Goal: Information Seeking & Learning: Check status

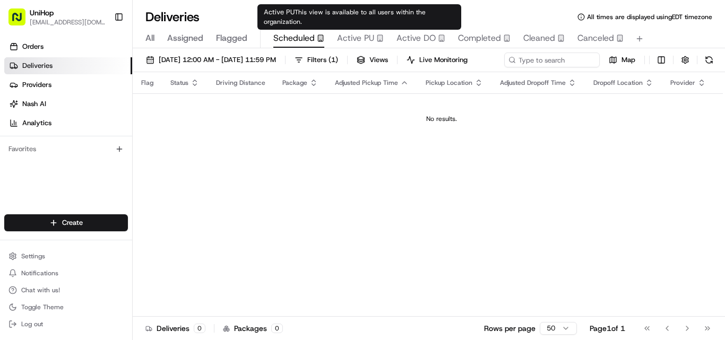
click at [363, 38] on span "Active PU" at bounding box center [355, 38] width 37 height 13
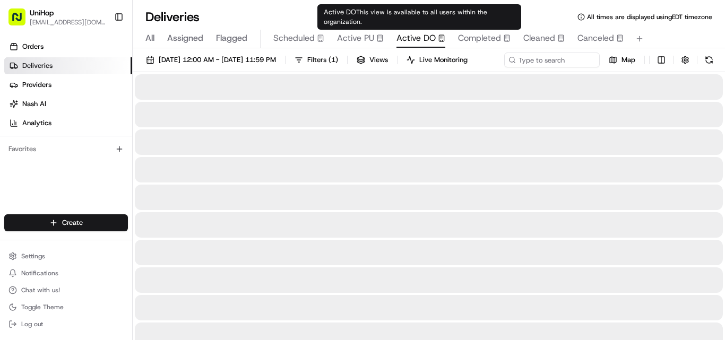
click at [419, 38] on span "Active DO" at bounding box center [416, 38] width 39 height 13
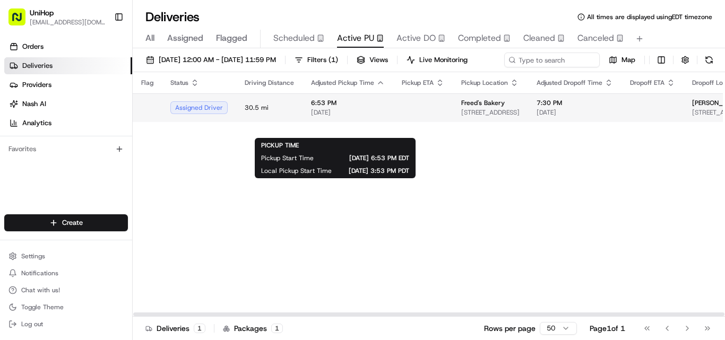
click at [356, 107] on span "6:53 PM" at bounding box center [348, 103] width 74 height 8
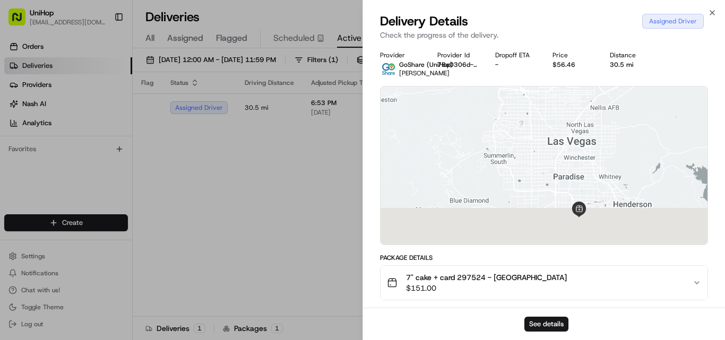
drag, startPoint x: 562, startPoint y: 180, endPoint x: 568, endPoint y: 120, distance: 60.8
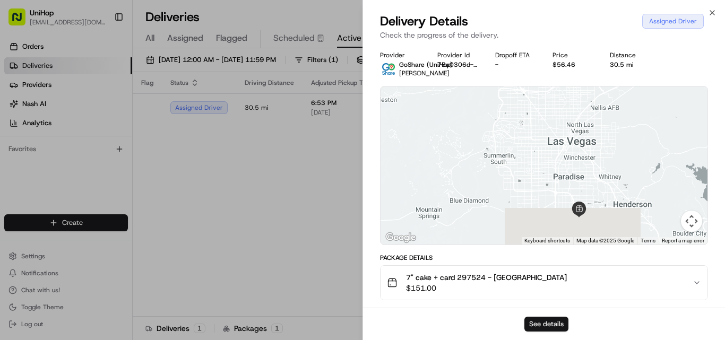
click at [554, 322] on button "See details" at bounding box center [546, 324] width 44 height 15
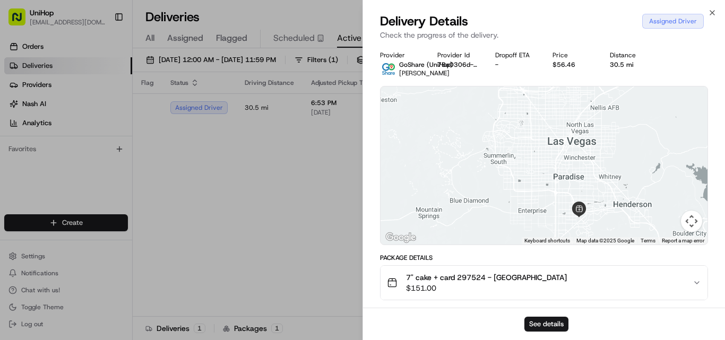
click at [716, 16] on div "Delivery Details Assigned Driver Check the progress of the delivery." at bounding box center [544, 29] width 362 height 32
click at [714, 15] on icon "button" at bounding box center [712, 12] width 8 height 8
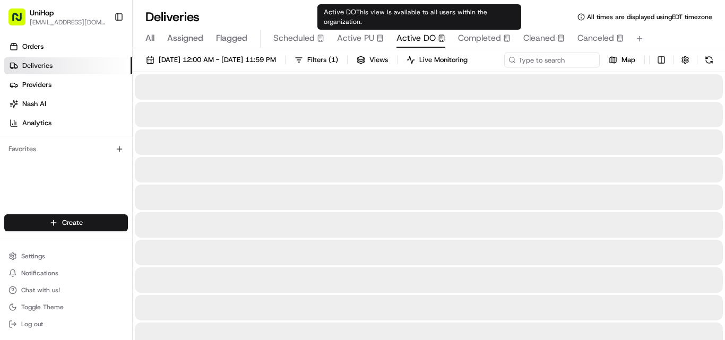
click at [416, 36] on span "Active DO" at bounding box center [416, 38] width 39 height 13
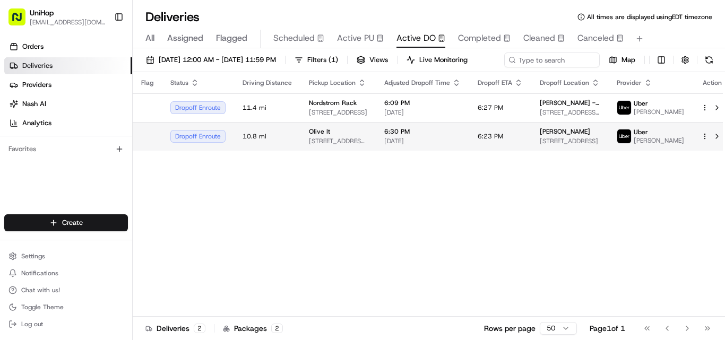
click at [338, 145] on div "Olive It 65 Merrick Ave, Merrick, NY 11566, USA" at bounding box center [338, 136] width 58 height 18
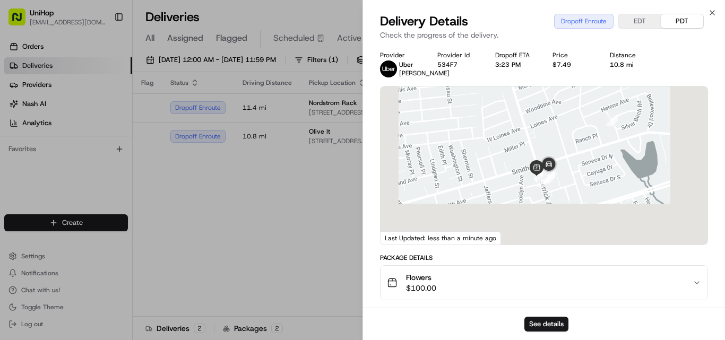
drag, startPoint x: 550, startPoint y: 220, endPoint x: 573, endPoint y: 122, distance: 100.3
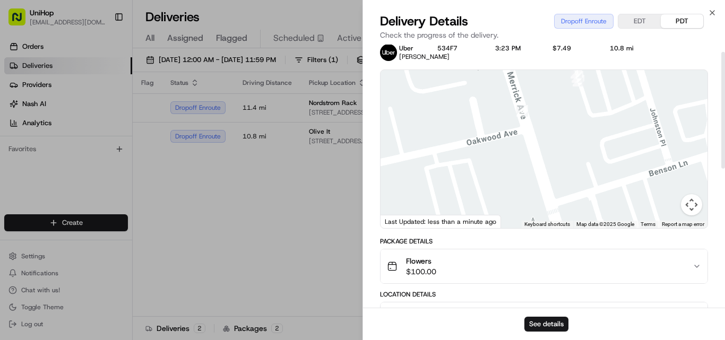
scroll to position [18, 0]
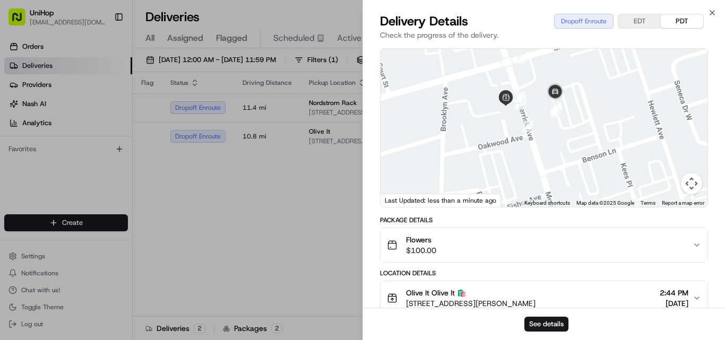
drag, startPoint x: 558, startPoint y: 117, endPoint x: 568, endPoint y: 157, distance: 40.9
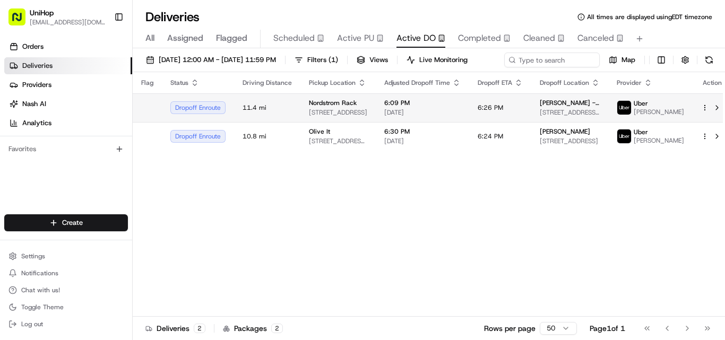
click at [305, 122] on td "Nordstrom Rack 152 Serramonte Center, Daly City, CA 94015, USA" at bounding box center [337, 107] width 75 height 29
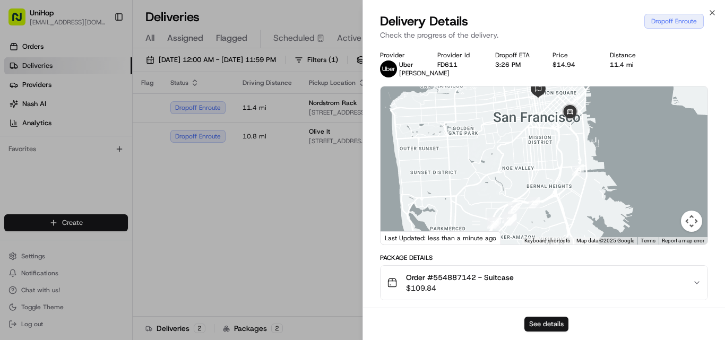
click at [540, 321] on button "See details" at bounding box center [546, 324] width 44 height 15
click at [713, 16] on icon "button" at bounding box center [712, 12] width 8 height 8
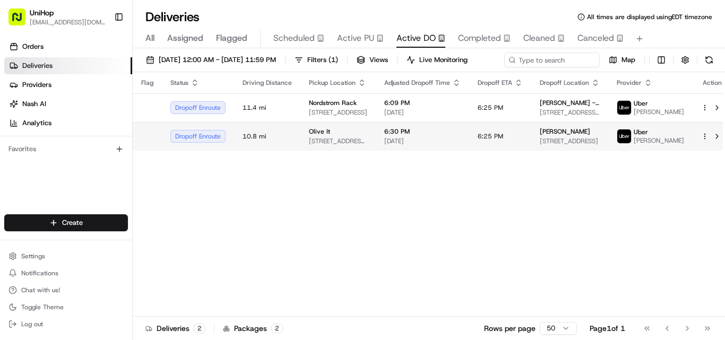
click at [360, 136] on div "Olive It" at bounding box center [338, 131] width 58 height 8
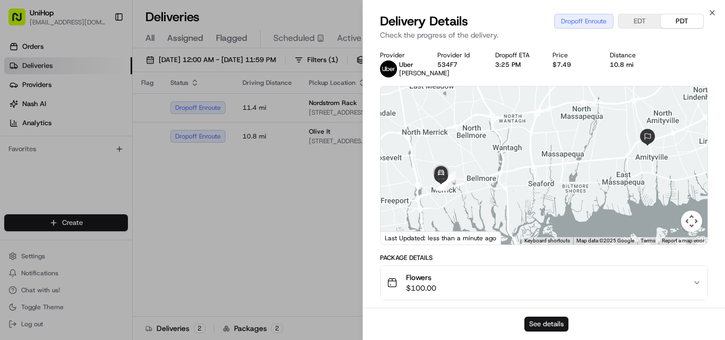
click at [541, 321] on button "See details" at bounding box center [546, 324] width 44 height 15
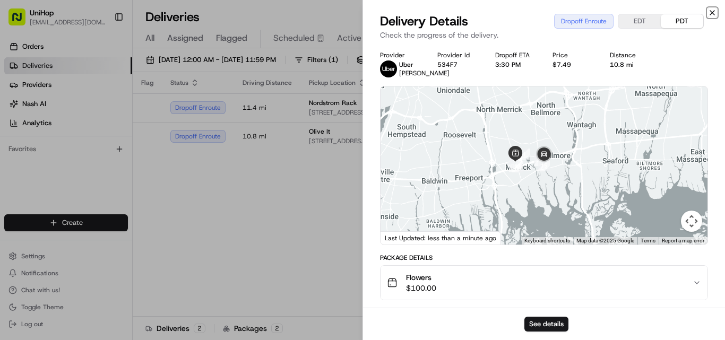
click at [710, 14] on icon "button" at bounding box center [712, 12] width 8 height 8
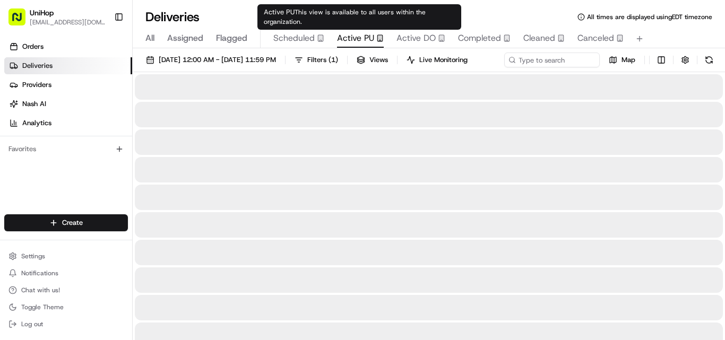
click at [353, 39] on span "Active PU" at bounding box center [355, 38] width 37 height 13
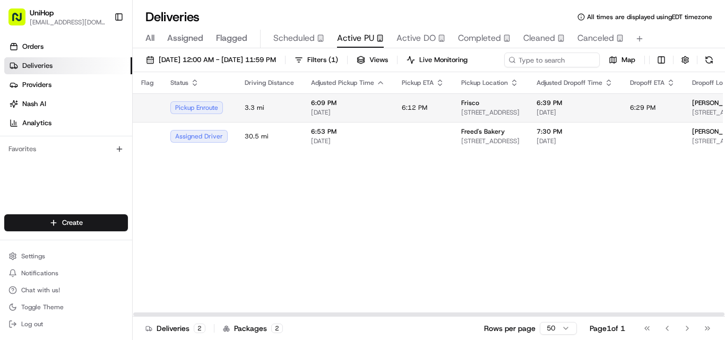
click at [388, 122] on td "6:09 PM Aug 24 2025" at bounding box center [348, 107] width 91 height 29
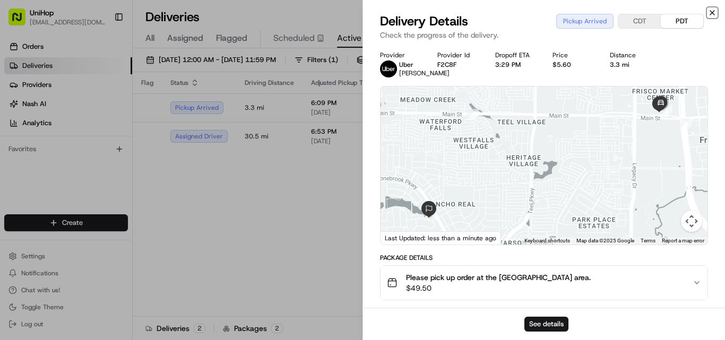
click at [711, 12] on icon "button" at bounding box center [712, 12] width 8 height 8
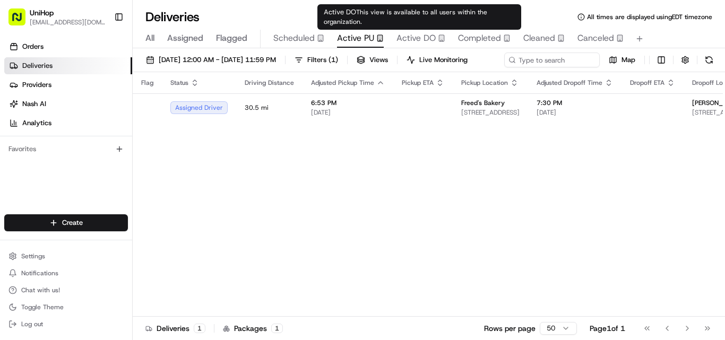
click at [413, 40] on span "Active DO" at bounding box center [416, 38] width 39 height 13
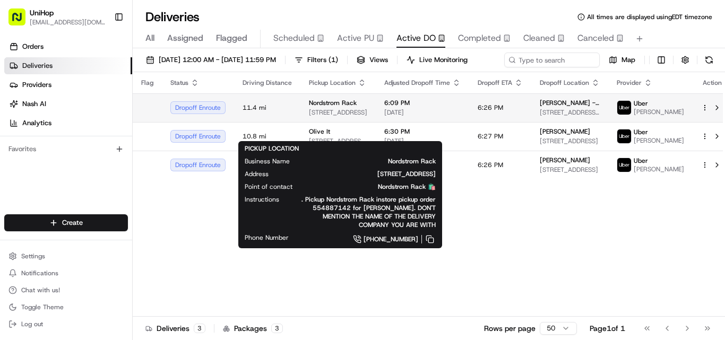
click at [345, 117] on span "[STREET_ADDRESS]" at bounding box center [338, 112] width 58 height 8
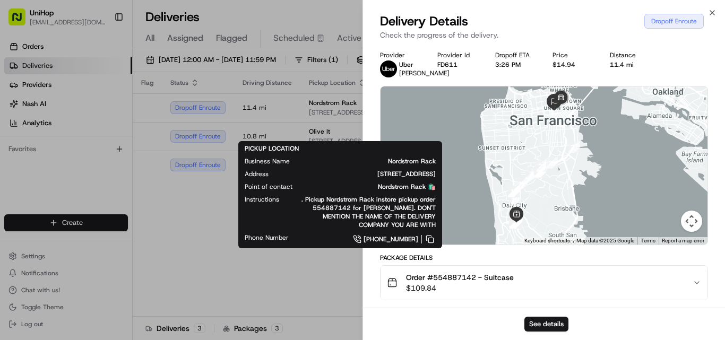
click at [715, 17] on div "Delivery Details Dropoff Enroute Check the progress of the delivery." at bounding box center [544, 29] width 362 height 32
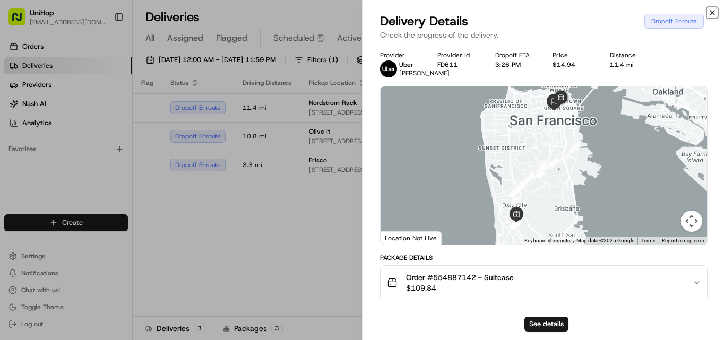
click at [709, 13] on icon "button" at bounding box center [712, 12] width 8 height 8
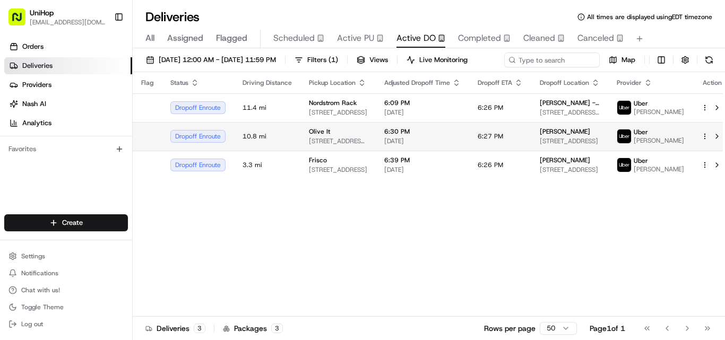
click at [293, 151] on td "10.8 mi" at bounding box center [267, 136] width 66 height 29
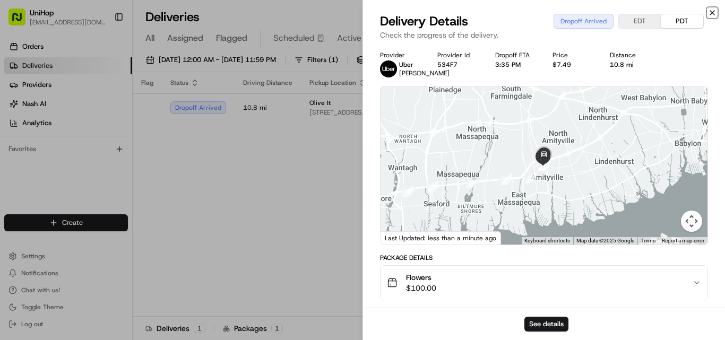
click at [710, 14] on icon "button" at bounding box center [712, 12] width 8 height 8
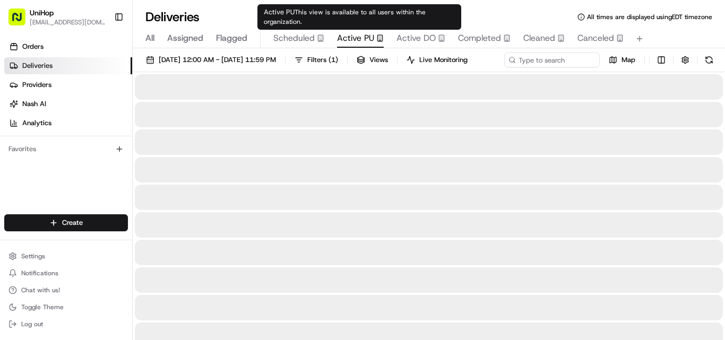
click at [360, 32] on span "Active PU" at bounding box center [355, 38] width 37 height 13
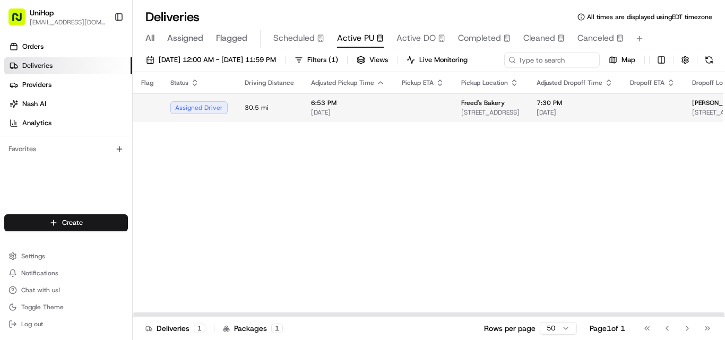
click at [386, 122] on td "6:53 PM Aug 24 2025" at bounding box center [348, 107] width 91 height 29
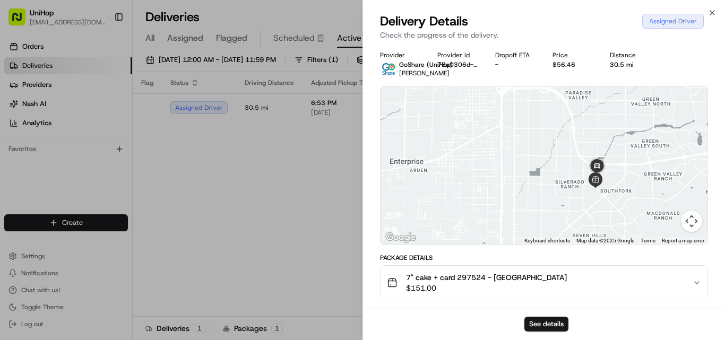
drag, startPoint x: 581, startPoint y: 213, endPoint x: 595, endPoint y: 86, distance: 127.6
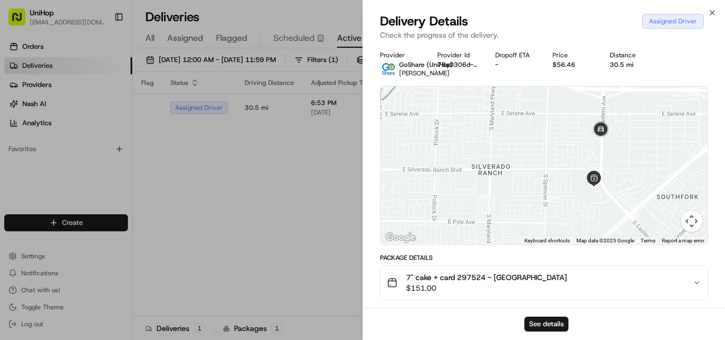
drag, startPoint x: 570, startPoint y: 195, endPoint x: 587, endPoint y: 137, distance: 60.2
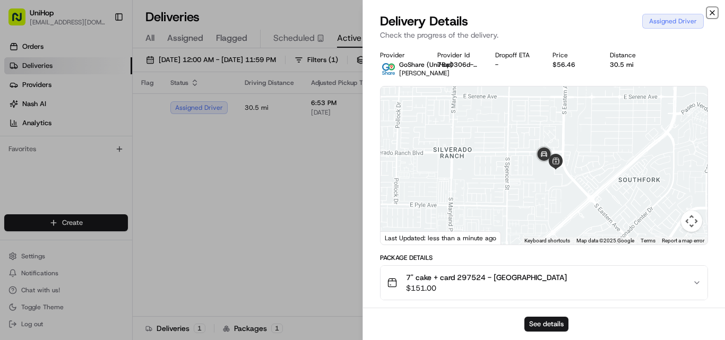
click at [711, 16] on icon "button" at bounding box center [712, 12] width 8 height 8
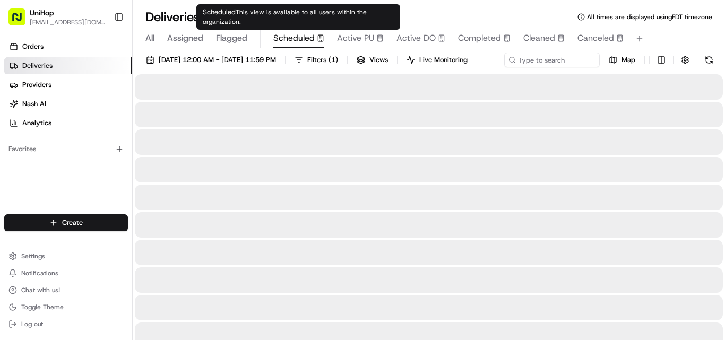
click at [295, 39] on span "Scheduled" at bounding box center [293, 38] width 41 height 13
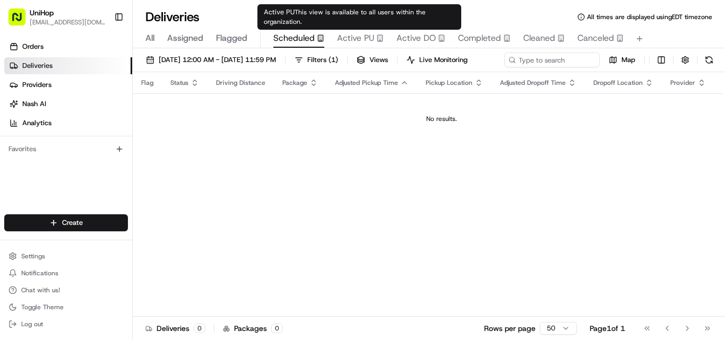
click at [354, 41] on span "Active PU" at bounding box center [355, 38] width 37 height 13
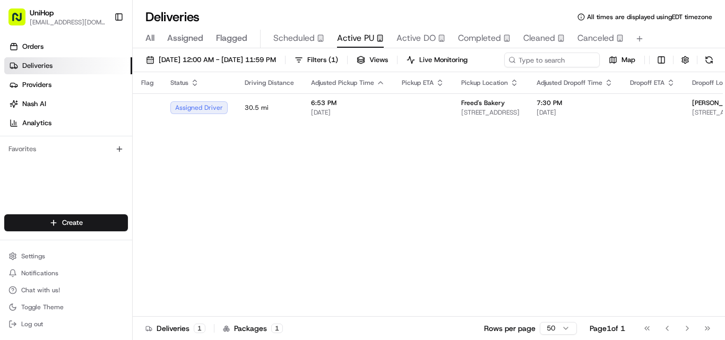
click at [411, 46] on button "Active DO" at bounding box center [421, 39] width 49 height 18
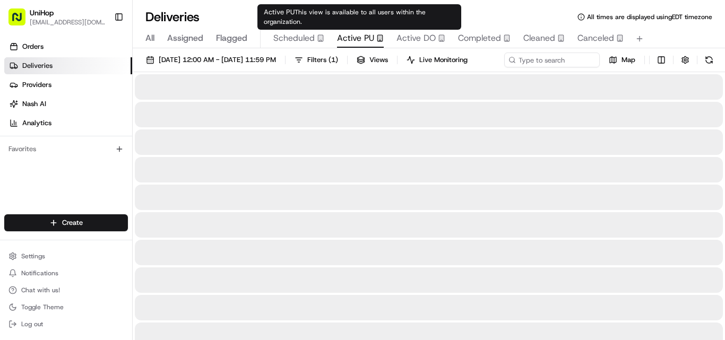
click at [347, 35] on span "Active PU" at bounding box center [355, 38] width 37 height 13
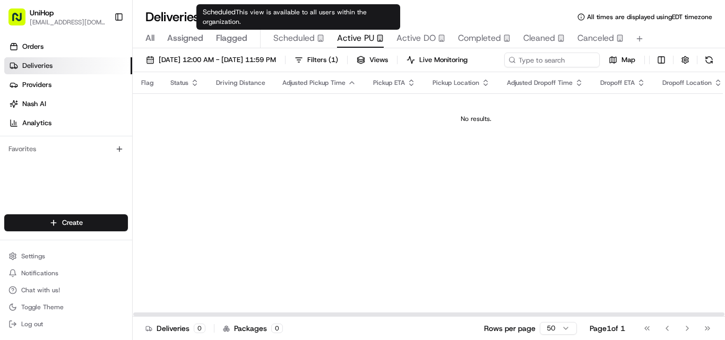
click at [280, 37] on span "Scheduled" at bounding box center [293, 38] width 41 height 13
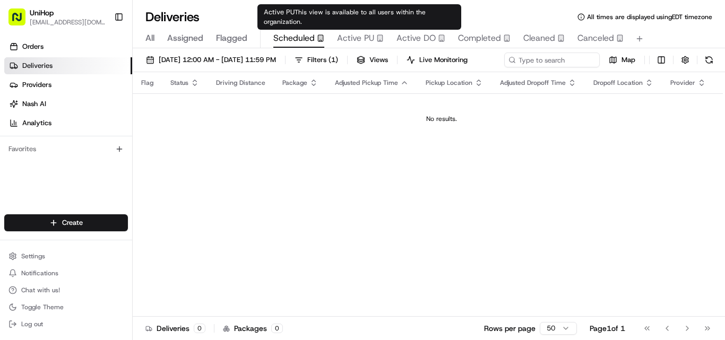
click at [358, 35] on span "Active PU" at bounding box center [355, 38] width 37 height 13
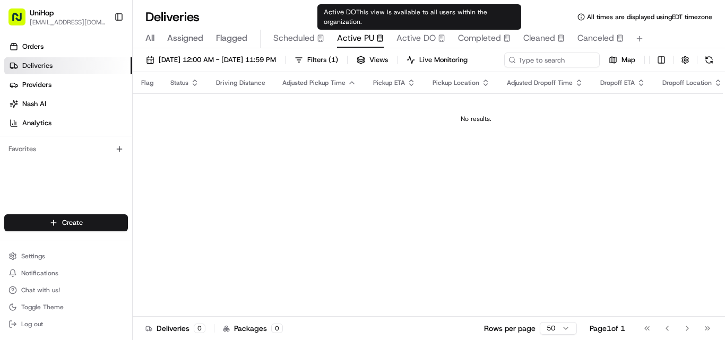
click at [422, 39] on span "Active DO" at bounding box center [416, 38] width 39 height 13
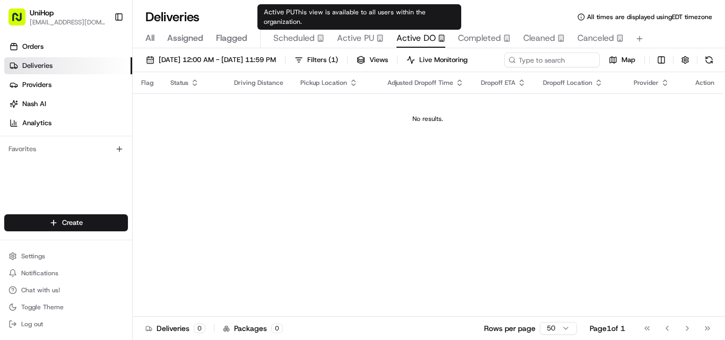
click at [356, 38] on span "Active PU" at bounding box center [355, 38] width 37 height 13
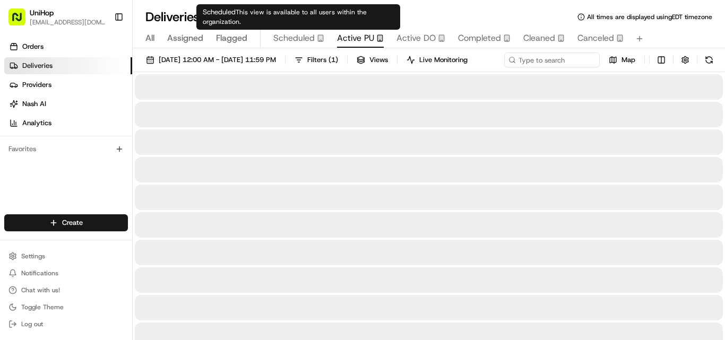
click at [288, 38] on span "Scheduled" at bounding box center [293, 38] width 41 height 13
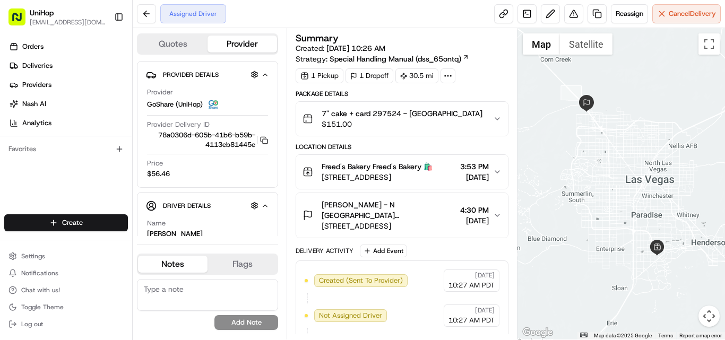
click at [105, 184] on div "Orders Deliveries Providers [PERSON_NAME] Analytics Favorites" at bounding box center [66, 127] width 132 height 187
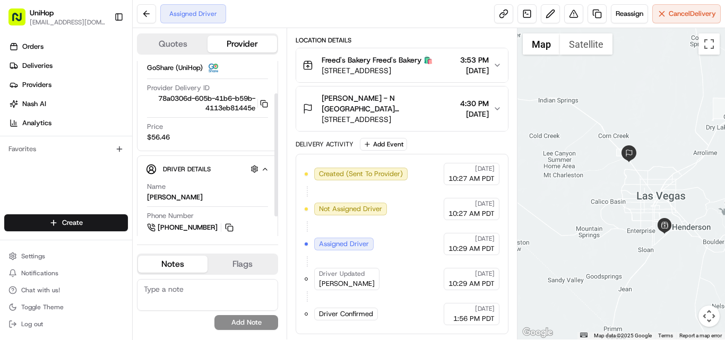
scroll to position [74, 0]
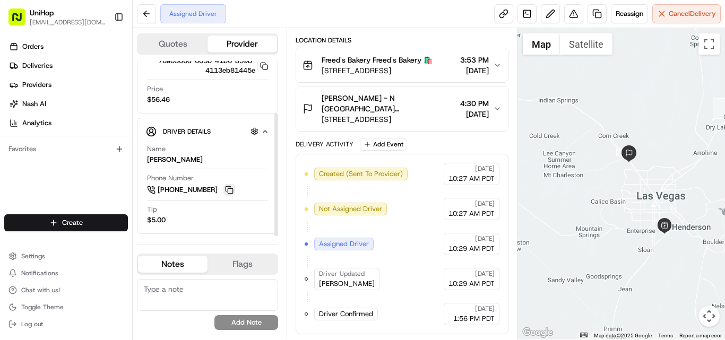
click at [228, 191] on button at bounding box center [229, 190] width 12 height 12
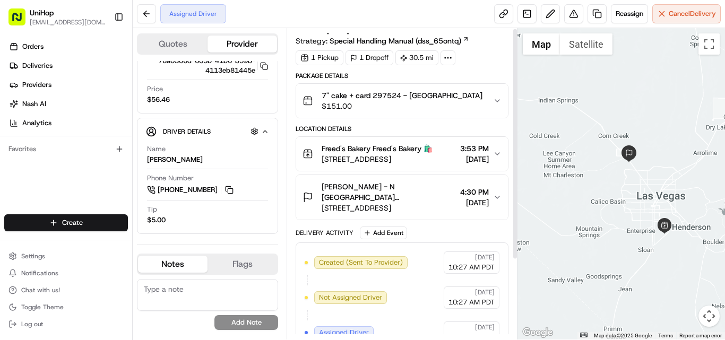
scroll to position [1, 0]
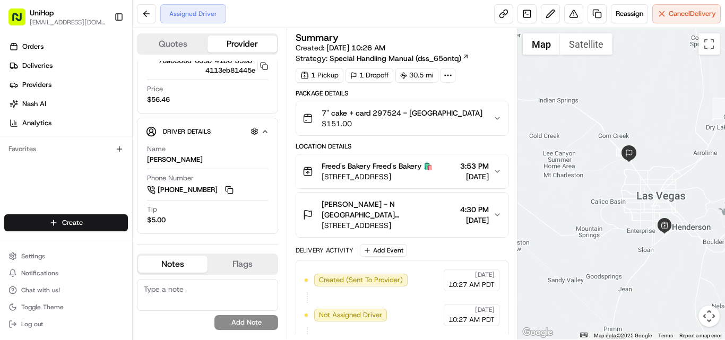
click at [500, 170] on icon "button" at bounding box center [497, 171] width 4 height 2
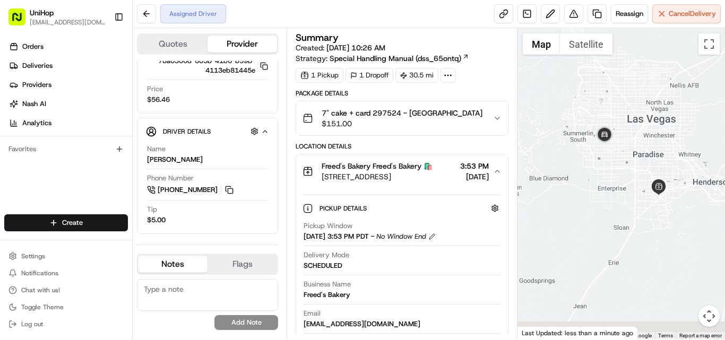
drag, startPoint x: 681, startPoint y: 259, endPoint x: 650, endPoint y: 168, distance: 95.9
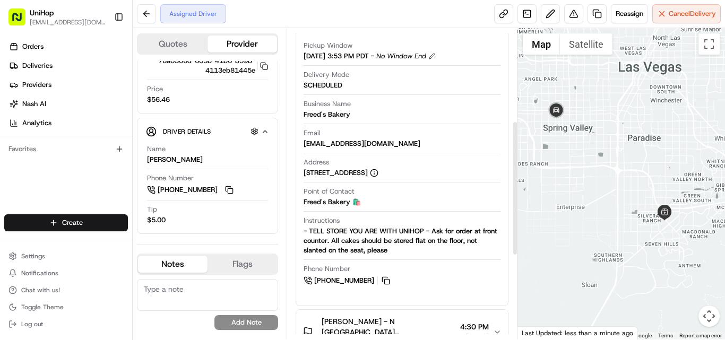
scroll to position [212, 0]
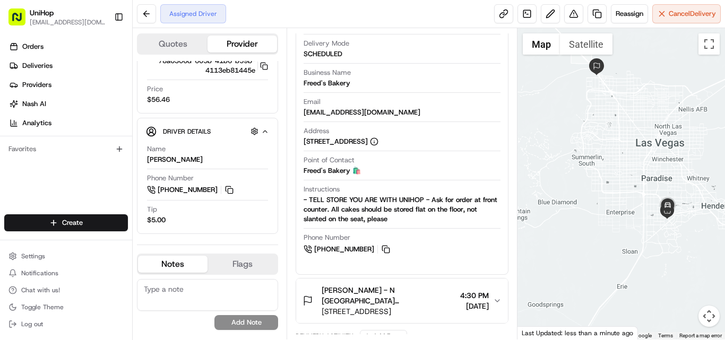
drag, startPoint x: 601, startPoint y: 97, endPoint x: 615, endPoint y: 128, distance: 33.7
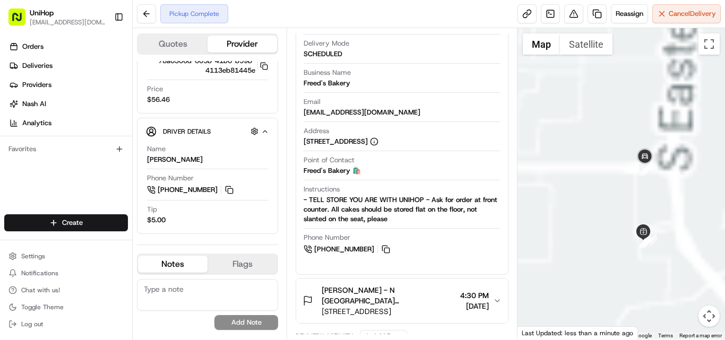
drag, startPoint x: 693, startPoint y: 177, endPoint x: 611, endPoint y: 221, distance: 92.6
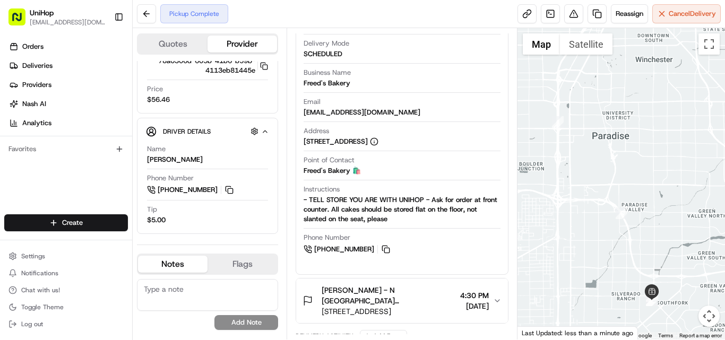
drag, startPoint x: 560, startPoint y: 136, endPoint x: 607, endPoint y: 226, distance: 101.4
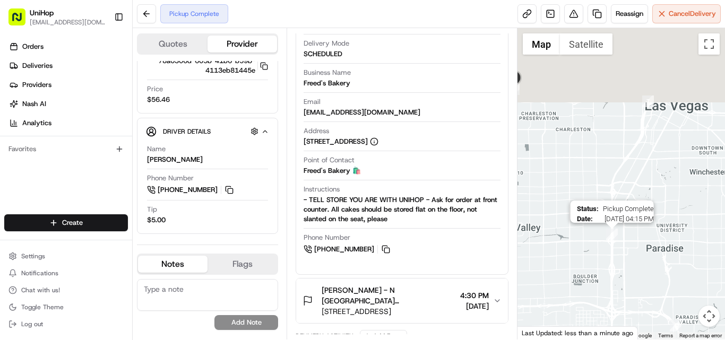
drag, startPoint x: 568, startPoint y: 137, endPoint x: 626, endPoint y: 251, distance: 127.0
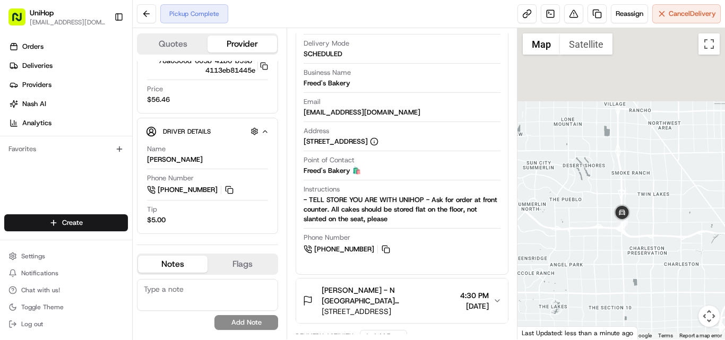
drag, startPoint x: 539, startPoint y: 140, endPoint x: 624, endPoint y: 248, distance: 137.6
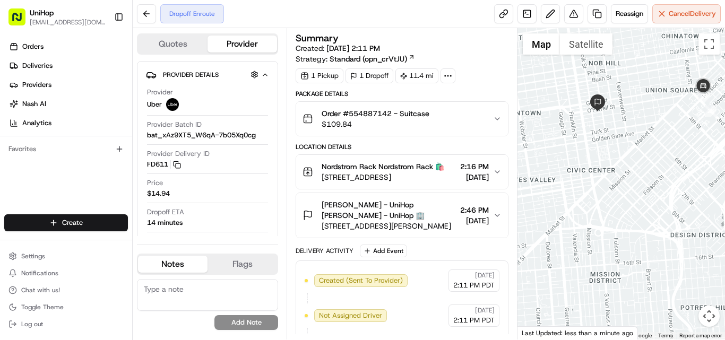
drag, startPoint x: 664, startPoint y: 87, endPoint x: 640, endPoint y: 112, distance: 35.3
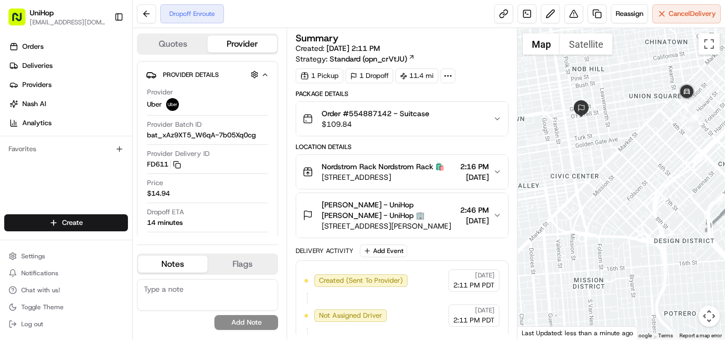
drag, startPoint x: 647, startPoint y: 109, endPoint x: 629, endPoint y: 116, distance: 18.8
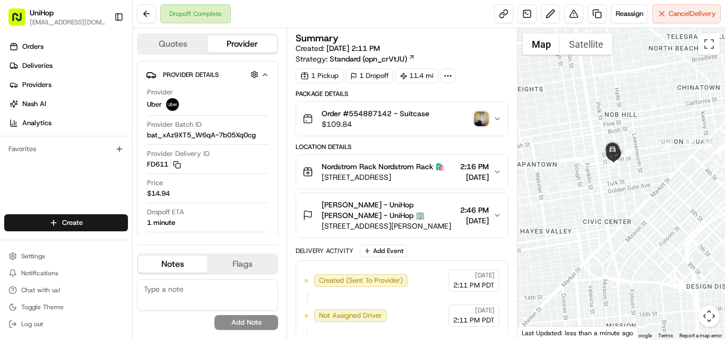
click at [474, 116] on img "button" at bounding box center [481, 118] width 15 height 15
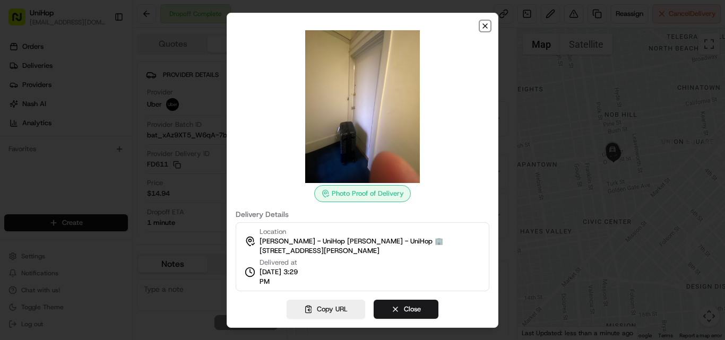
click at [485, 29] on icon "button" at bounding box center [485, 26] width 8 height 8
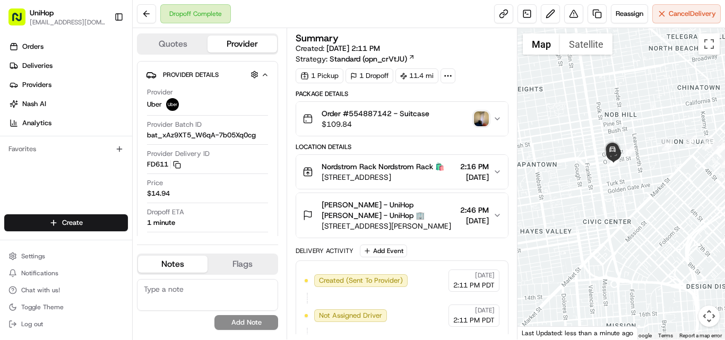
click at [480, 123] on img "button" at bounding box center [481, 118] width 15 height 15
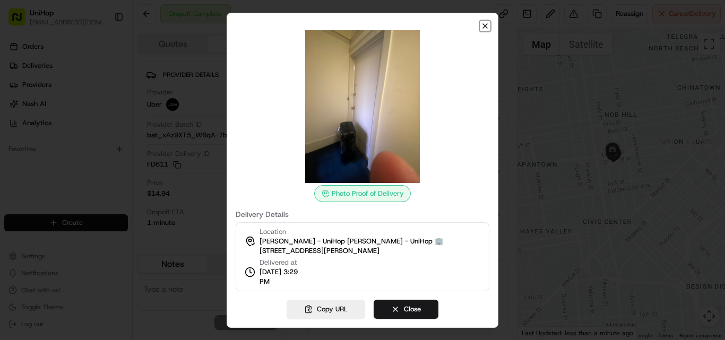
click at [484, 26] on icon "button" at bounding box center [485, 26] width 8 height 8
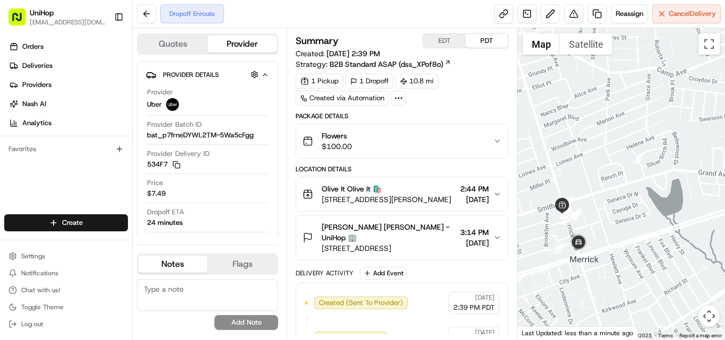
drag, startPoint x: 564, startPoint y: 218, endPoint x: 626, endPoint y: 214, distance: 62.2
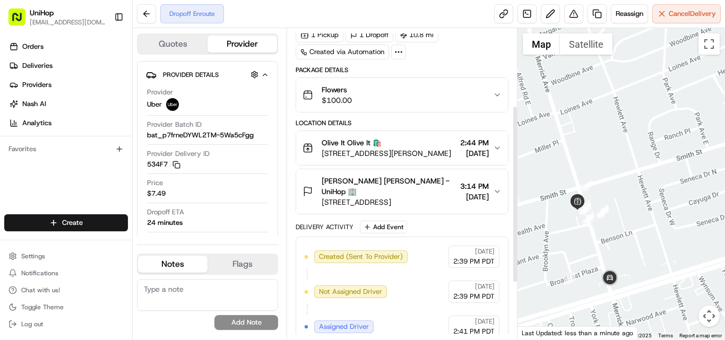
scroll to position [159, 0]
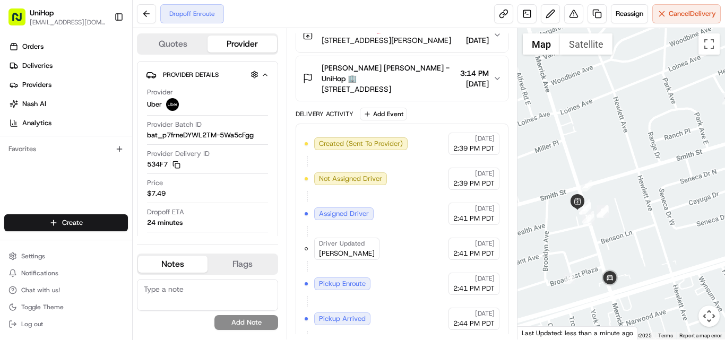
click at [498, 78] on icon "button" at bounding box center [497, 78] width 8 height 8
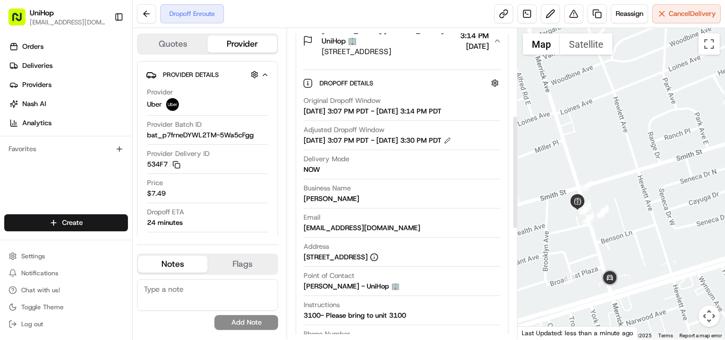
scroll to position [265, 0]
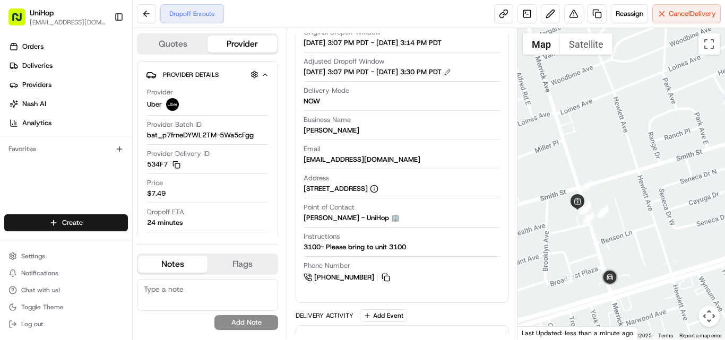
click at [494, 158] on div "Email contact@unihop.app" at bounding box center [402, 154] width 197 height 20
click at [573, 222] on div at bounding box center [622, 184] width 208 height 312
click at [109, 186] on div "Orders Deliveries Providers Nash AI Analytics Favorites" at bounding box center [66, 127] width 132 height 187
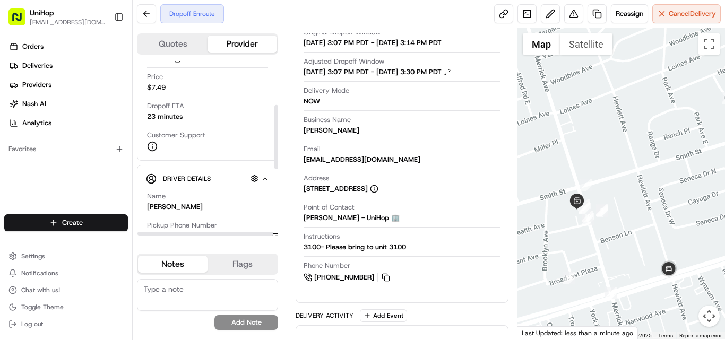
scroll to position [159, 0]
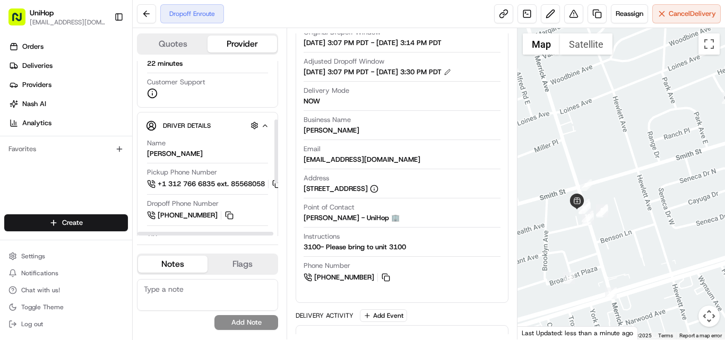
click at [61, 164] on div "Orders Deliveries Providers Nash AI Analytics Favorites" at bounding box center [66, 127] width 132 height 187
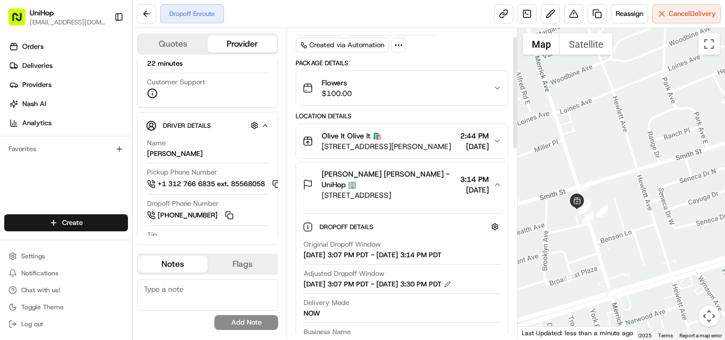
scroll to position [0, 0]
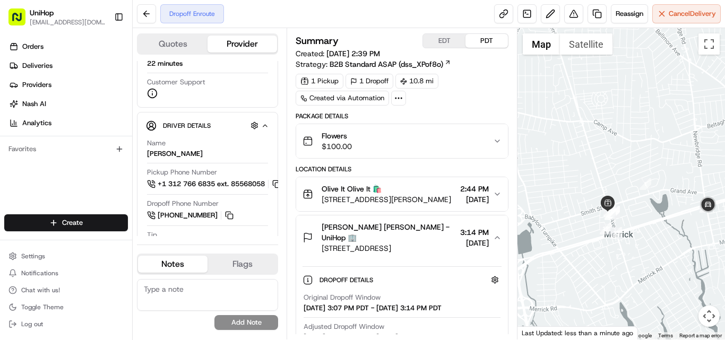
click at [499, 236] on icon "button" at bounding box center [497, 238] width 8 height 8
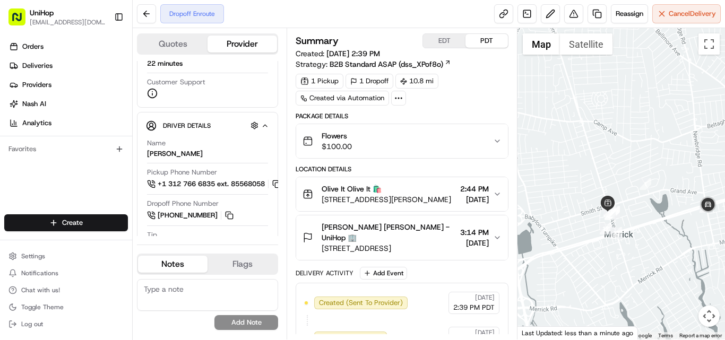
click at [498, 236] on icon "button" at bounding box center [497, 238] width 8 height 8
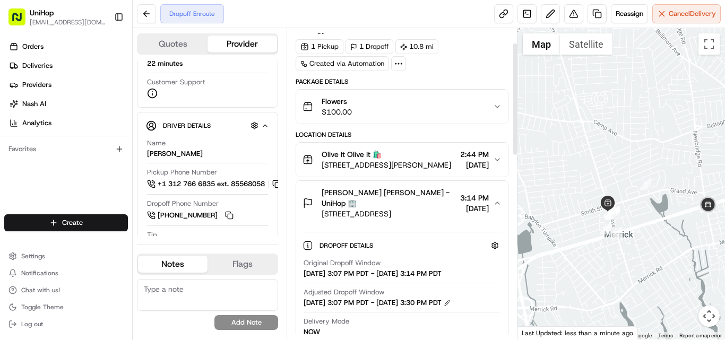
scroll to position [53, 0]
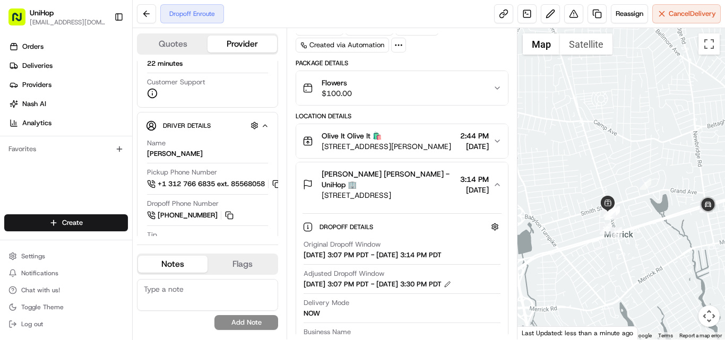
click at [496, 187] on icon "button" at bounding box center [497, 184] width 8 height 8
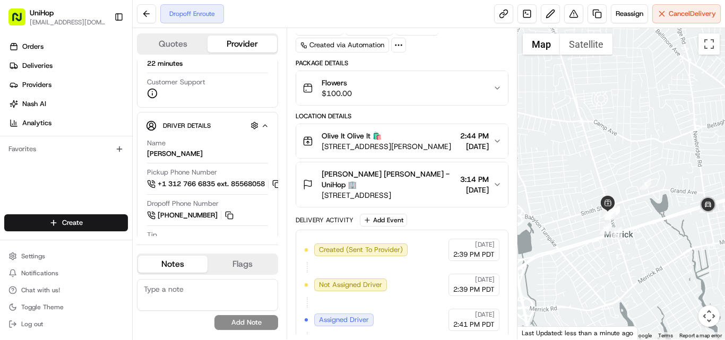
click at [496, 187] on icon "button" at bounding box center [497, 184] width 8 height 8
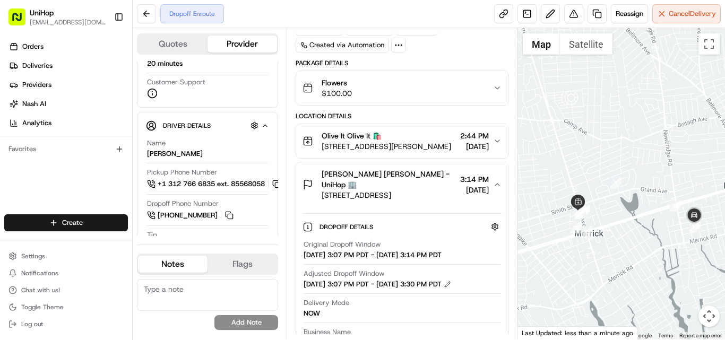
scroll to position [0, 0]
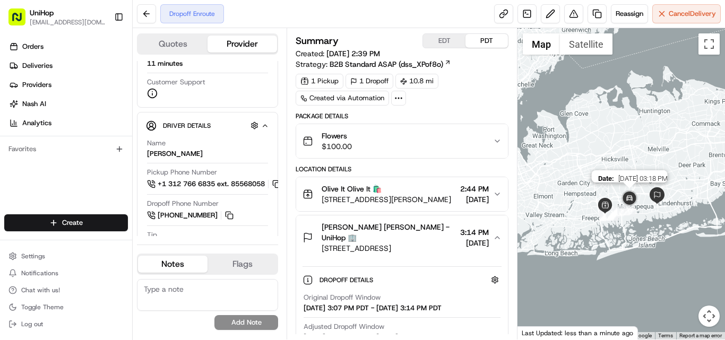
drag, startPoint x: 700, startPoint y: 199, endPoint x: 629, endPoint y: 202, distance: 71.7
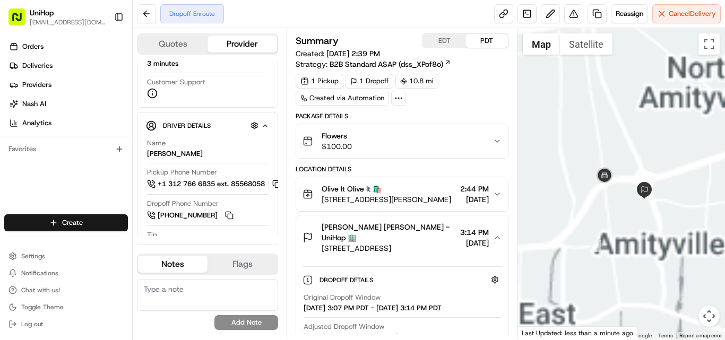
drag, startPoint x: 684, startPoint y: 204, endPoint x: 587, endPoint y: 164, distance: 105.0
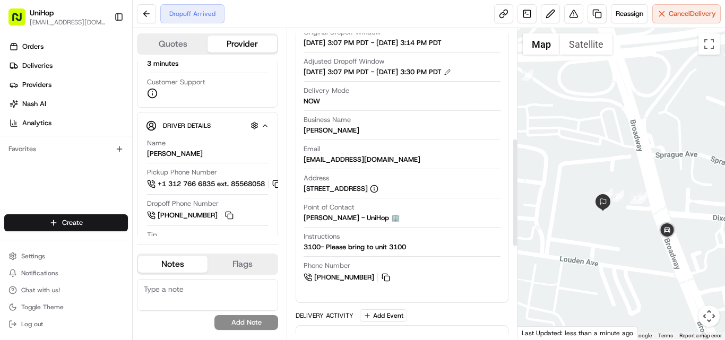
scroll to position [425, 0]
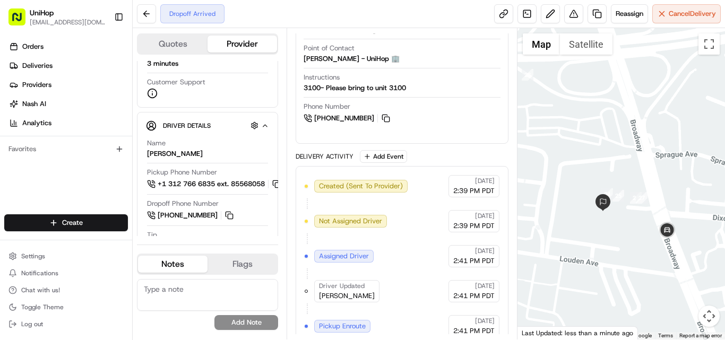
click at [286, 124] on div "Quotes Provider Provider Details Hidden ( 2 ) Provider Uber Provider Batch ID b…" at bounding box center [210, 184] width 154 height 312
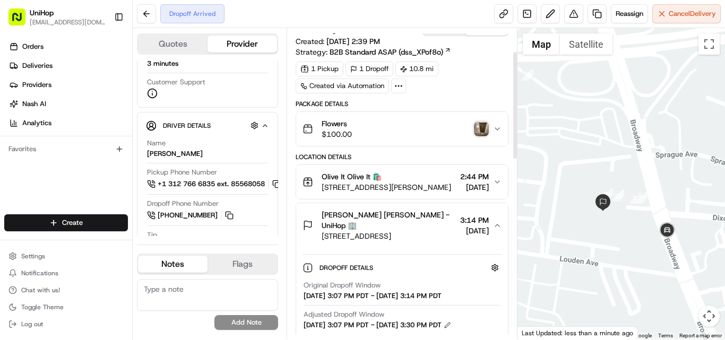
scroll to position [0, 0]
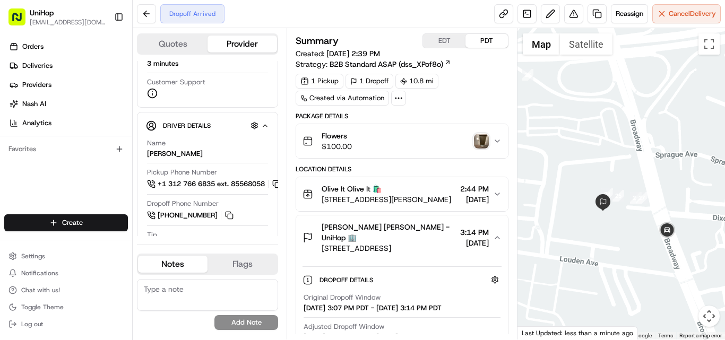
click at [480, 136] on img "button" at bounding box center [481, 141] width 15 height 15
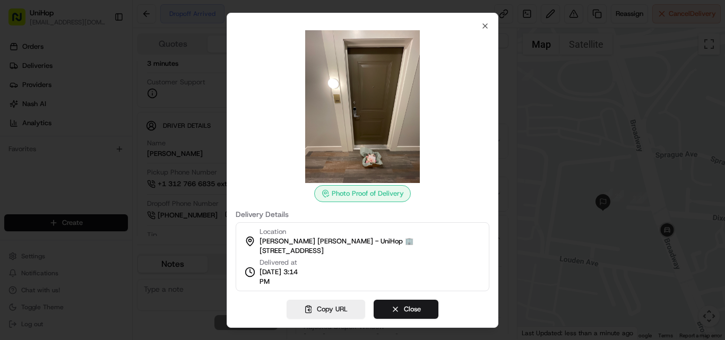
click at [254, 119] on div at bounding box center [363, 106] width 254 height 153
click at [383, 129] on img at bounding box center [362, 106] width 153 height 153
click at [485, 23] on icon "button" at bounding box center [485, 26] width 8 height 8
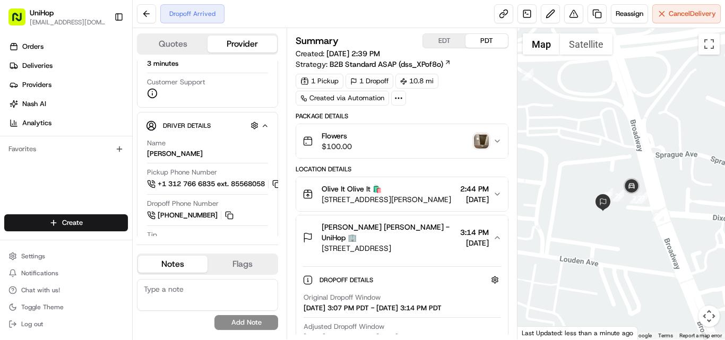
scroll to position [265, 0]
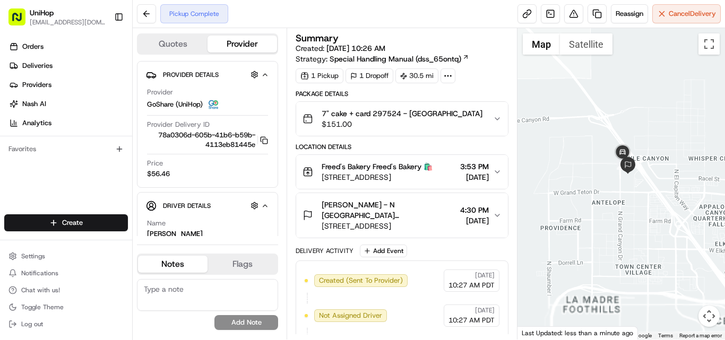
drag, startPoint x: 566, startPoint y: 150, endPoint x: 642, endPoint y: 145, distance: 76.1
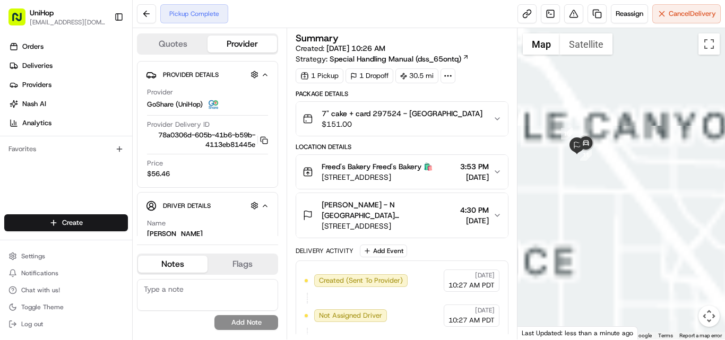
drag, startPoint x: 583, startPoint y: 78, endPoint x: 582, endPoint y: 166, distance: 88.1
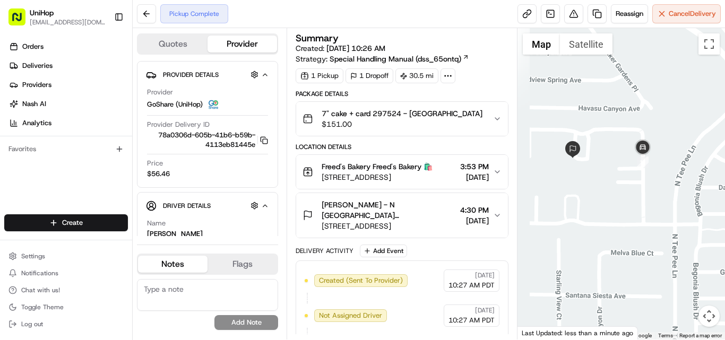
drag, startPoint x: 573, startPoint y: 162, endPoint x: 611, endPoint y: 163, distance: 37.7
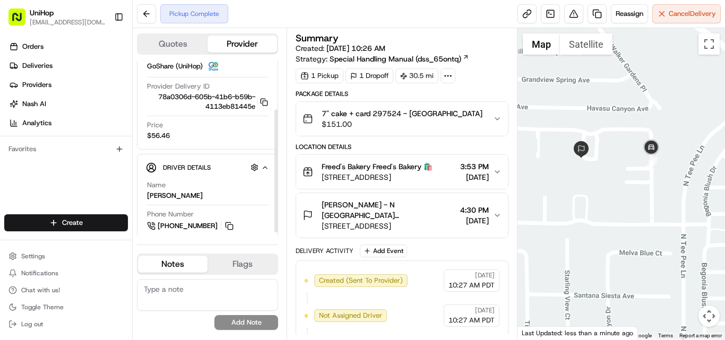
scroll to position [74, 0]
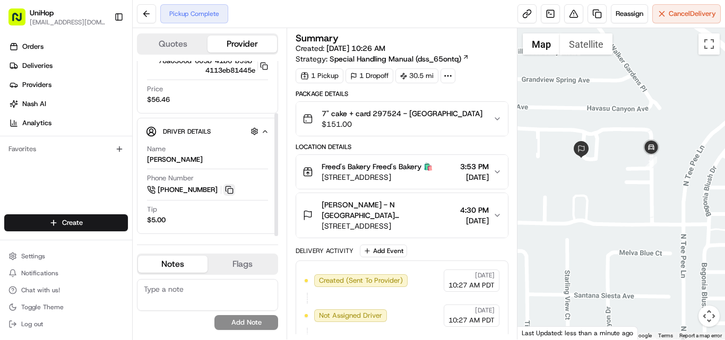
click at [229, 191] on button at bounding box center [229, 190] width 12 height 12
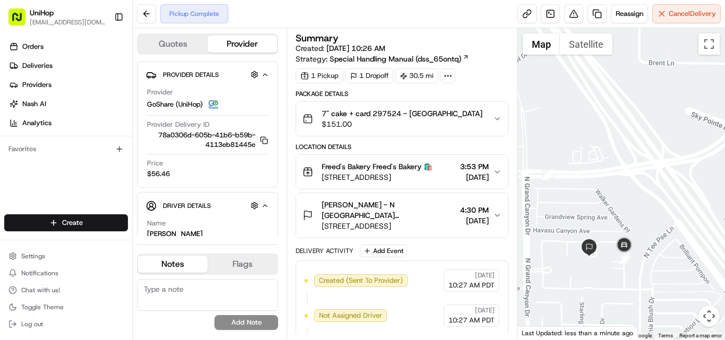
drag, startPoint x: 572, startPoint y: 251, endPoint x: 611, endPoint y: 174, distance: 86.2
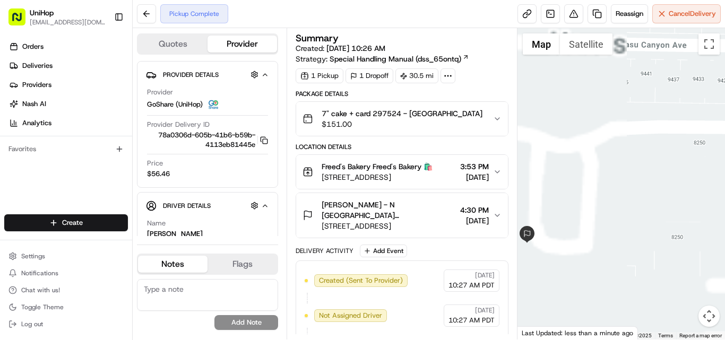
drag, startPoint x: 581, startPoint y: 245, endPoint x: 709, endPoint y: 216, distance: 131.2
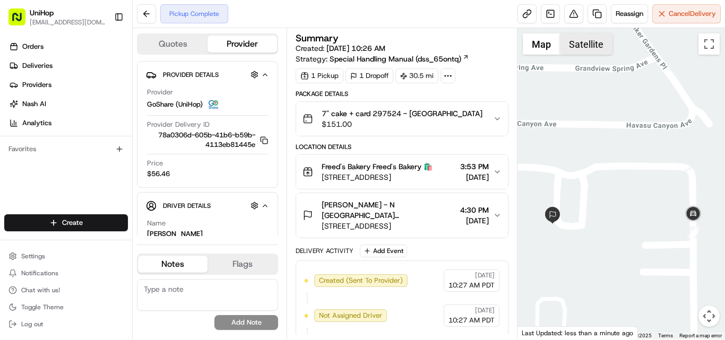
click at [595, 52] on button "Satellite" at bounding box center [586, 43] width 53 height 21
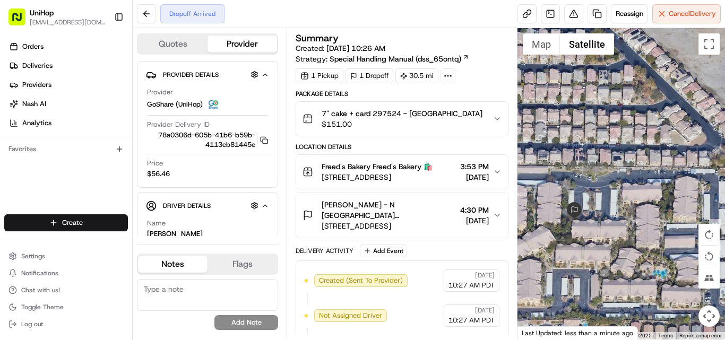
drag, startPoint x: 554, startPoint y: 211, endPoint x: 632, endPoint y: 214, distance: 78.1
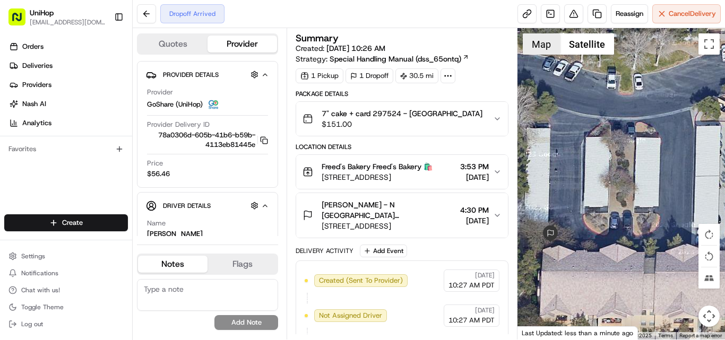
click at [543, 53] on button "Map" at bounding box center [541, 43] width 37 height 21
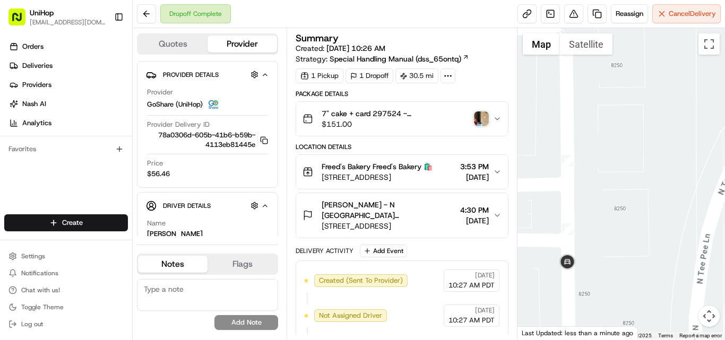
click at [485, 119] on img "button" at bounding box center [481, 118] width 15 height 15
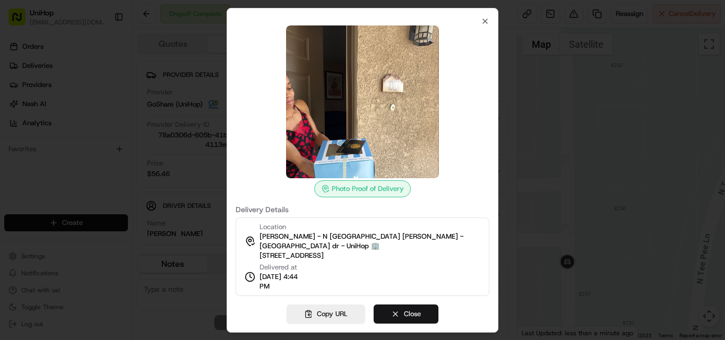
click at [405, 311] on button "Close" at bounding box center [406, 314] width 65 height 19
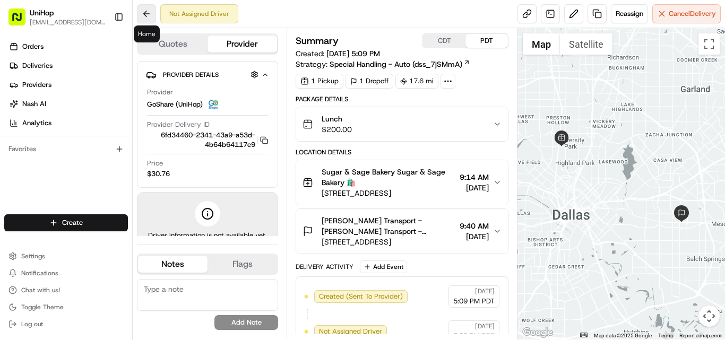
click at [143, 14] on button at bounding box center [146, 13] width 19 height 19
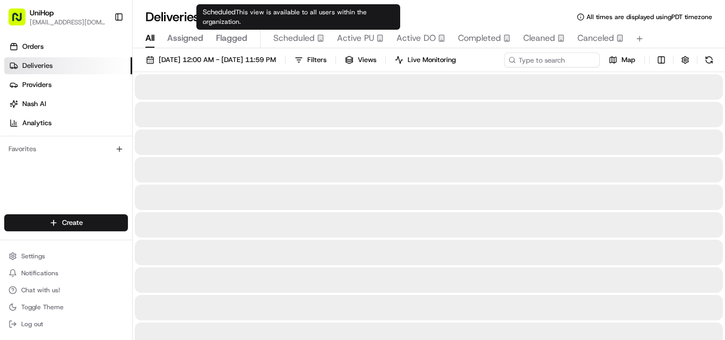
click at [305, 34] on span "Scheduled" at bounding box center [293, 38] width 41 height 13
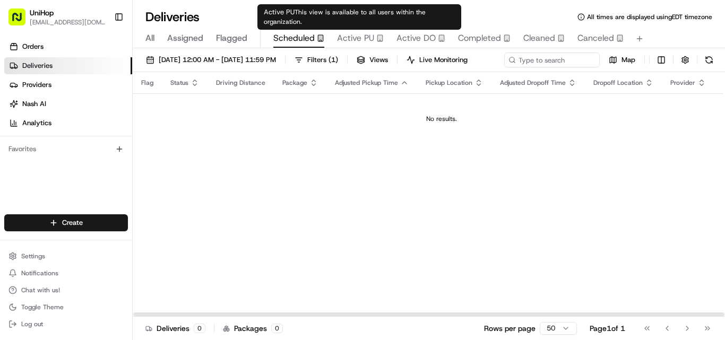
click at [349, 38] on span "Active PU" at bounding box center [355, 38] width 37 height 13
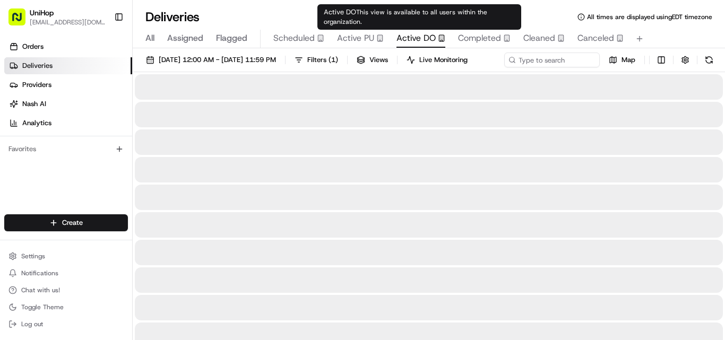
click at [413, 41] on span "Active DO" at bounding box center [416, 38] width 39 height 13
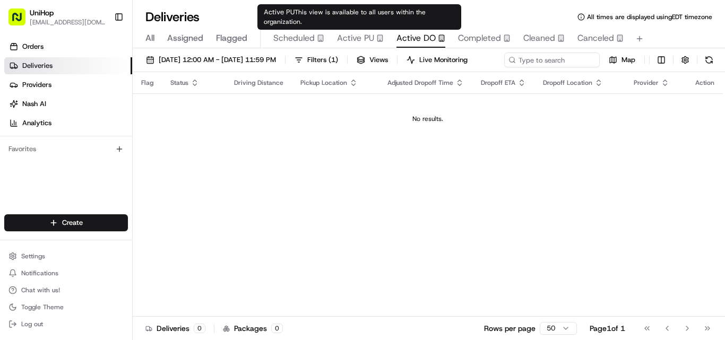
click at [354, 39] on span "Active PU" at bounding box center [355, 38] width 37 height 13
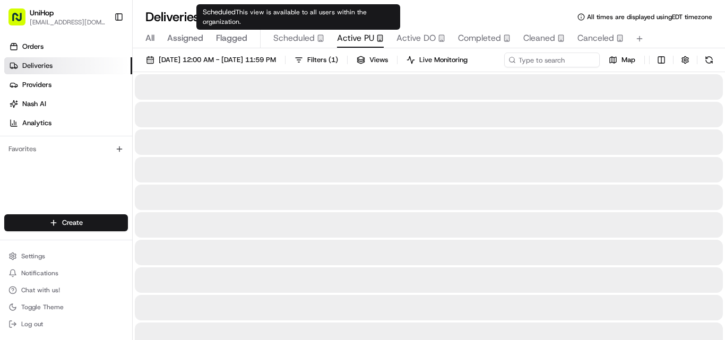
click at [311, 38] on span "Scheduled" at bounding box center [293, 38] width 41 height 13
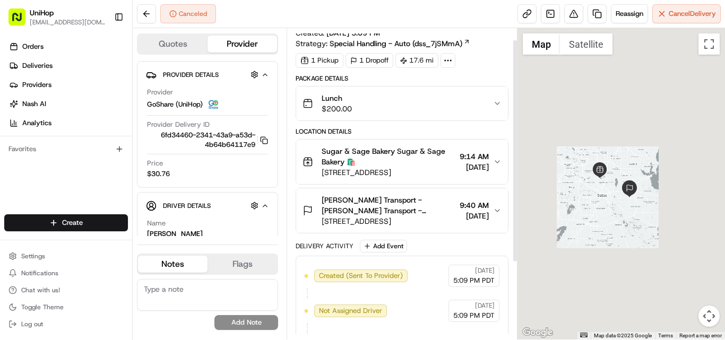
scroll to position [16, 0]
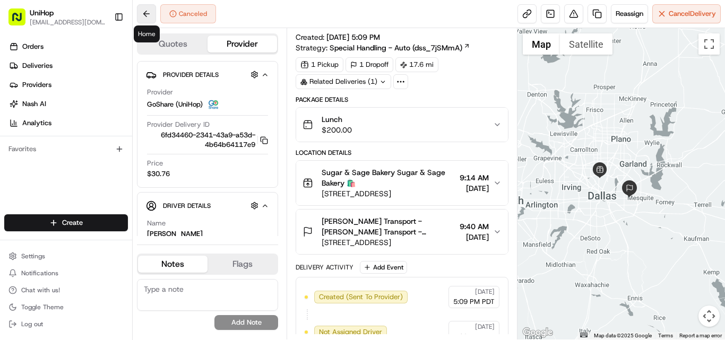
click at [143, 20] on button at bounding box center [146, 13] width 19 height 19
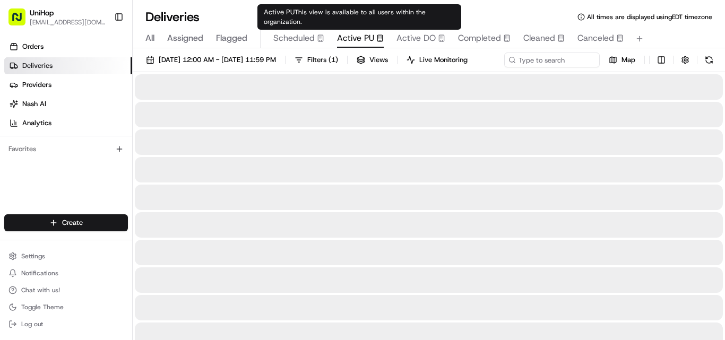
click at [381, 41] on rect "button" at bounding box center [379, 38] width 5 height 6
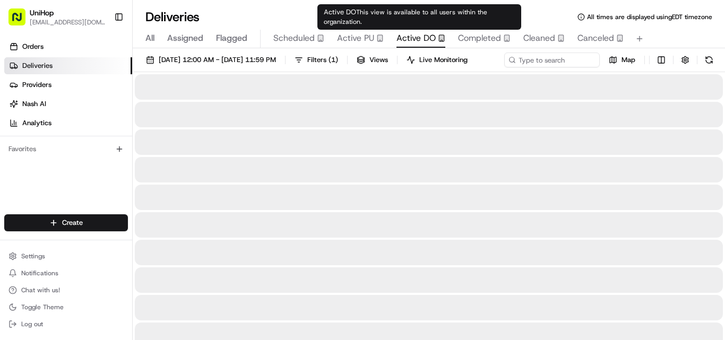
click at [412, 41] on span "Active DO" at bounding box center [416, 38] width 39 height 13
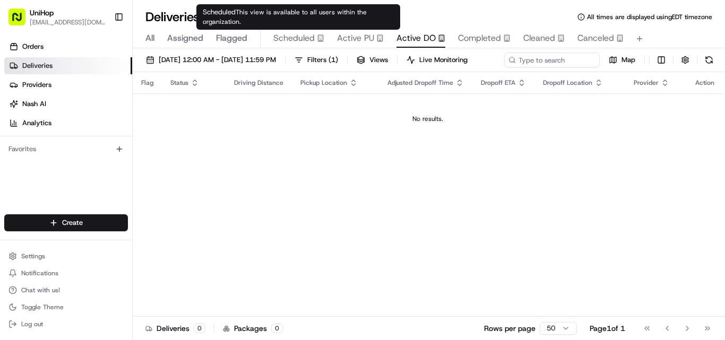
click at [297, 44] on span "Scheduled" at bounding box center [293, 38] width 41 height 13
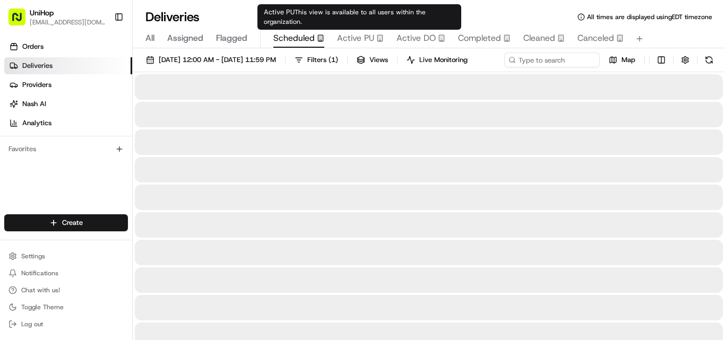
click at [347, 39] on span "Active PU" at bounding box center [355, 38] width 37 height 13
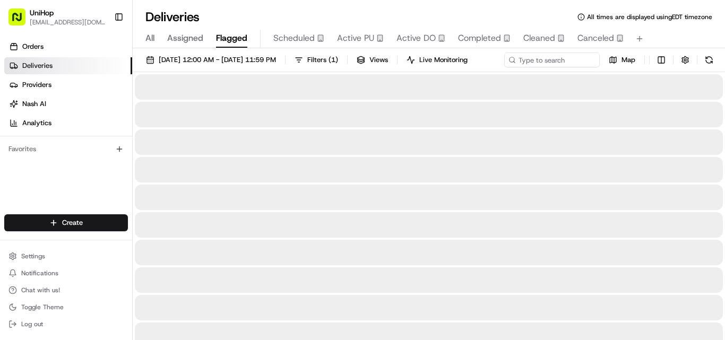
click at [232, 44] on span "Flagged" at bounding box center [231, 38] width 31 height 13
click at [189, 39] on span "Assigned" at bounding box center [185, 38] width 36 height 13
click at [144, 38] on div "All Assigned Flagged Scheduled Active PU Active DO Completed Cleaned Canceled" at bounding box center [429, 39] width 592 height 19
click at [152, 37] on span "All" at bounding box center [149, 38] width 9 height 13
